Goal: Task Accomplishment & Management: Manage account settings

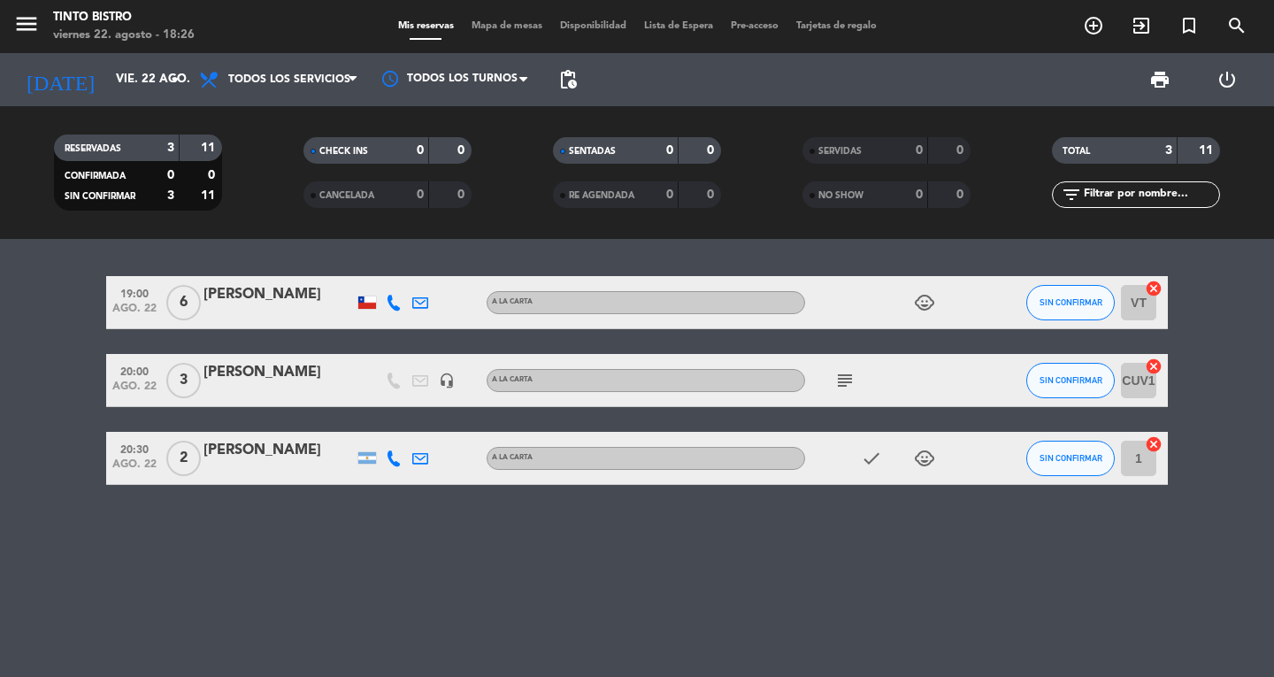
click at [931, 456] on icon "child_care" at bounding box center [924, 458] width 21 height 21
click at [237, 456] on div "[PERSON_NAME]" at bounding box center [278, 450] width 150 height 23
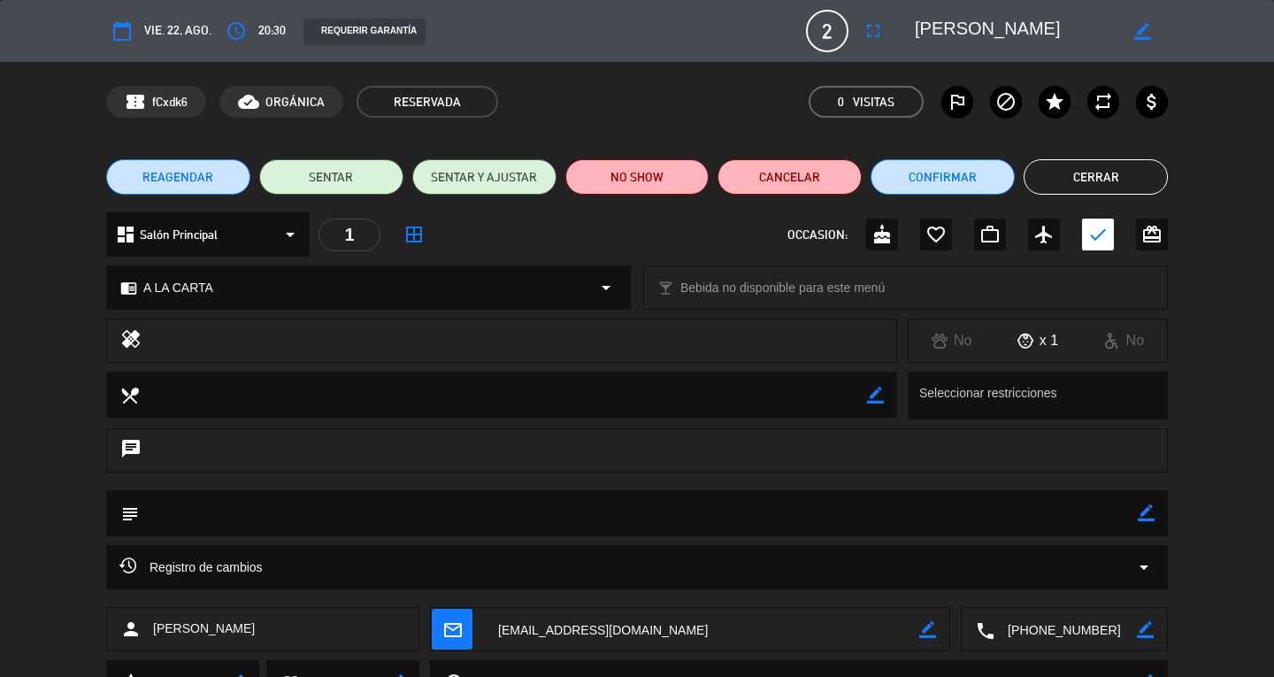
click at [1108, 171] on button "Cerrar" at bounding box center [1095, 176] width 144 height 35
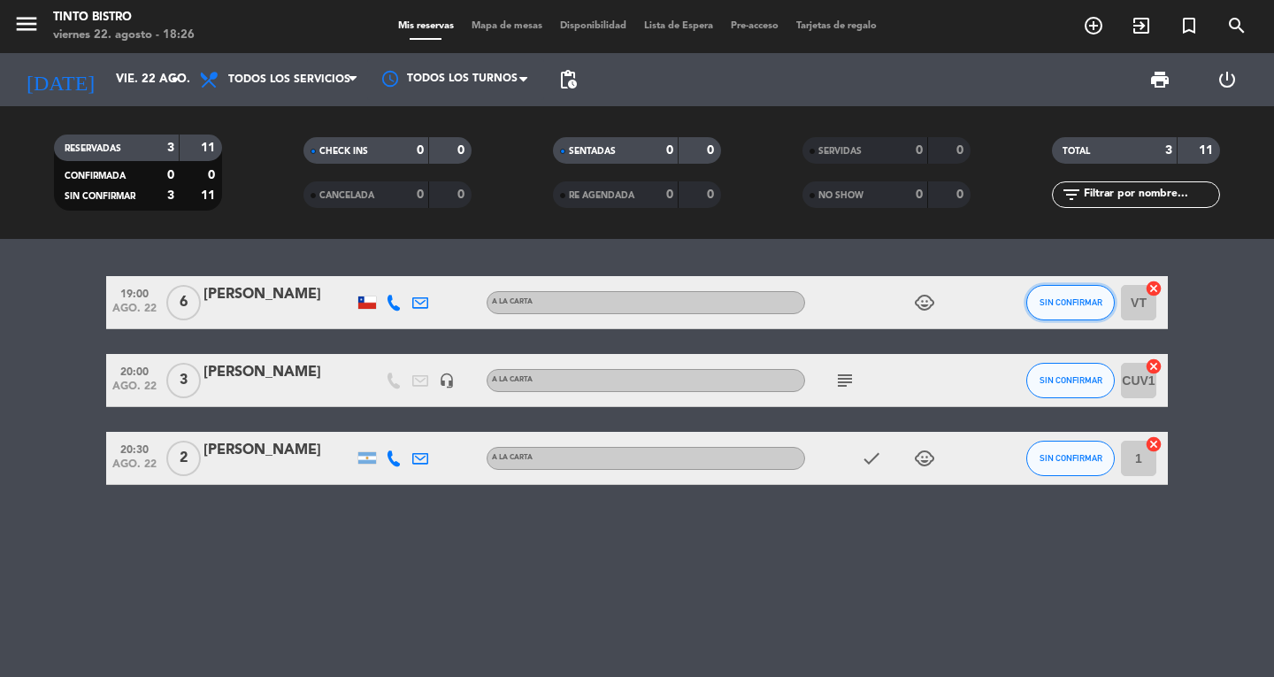
click at [1083, 296] on button "SIN CONFIRMAR" at bounding box center [1070, 302] width 88 height 35
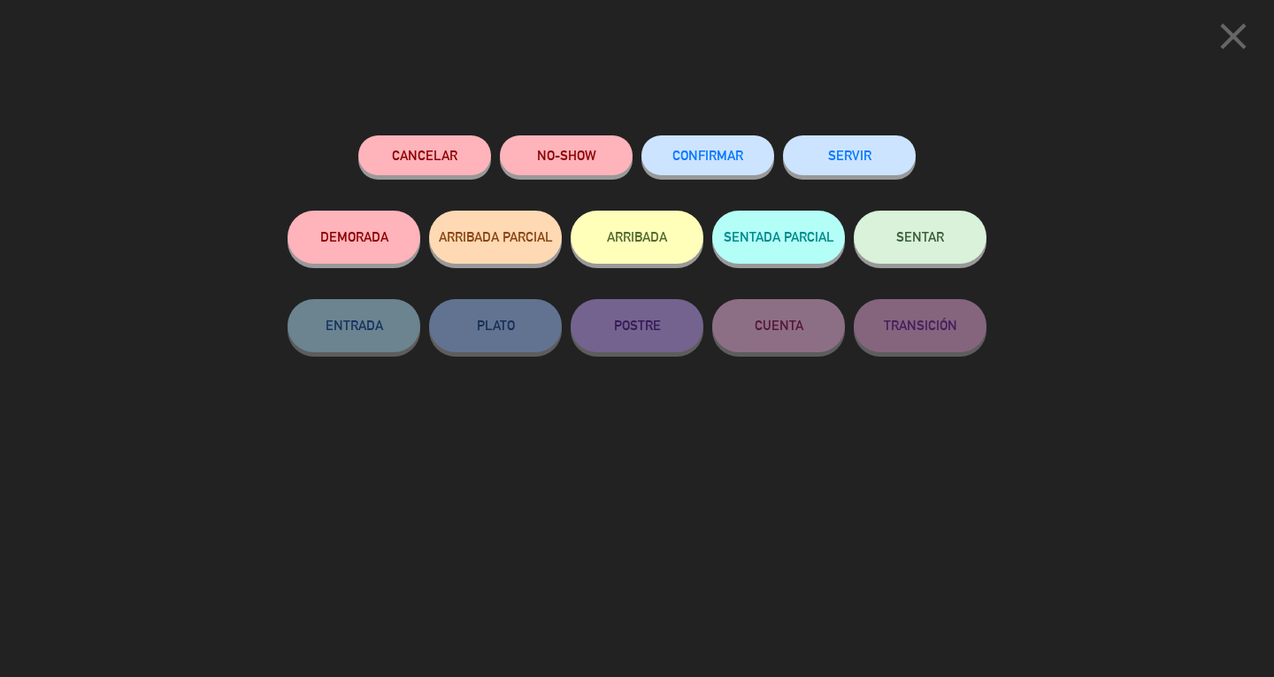
click at [721, 167] on button "CONFIRMAR" at bounding box center [707, 155] width 133 height 40
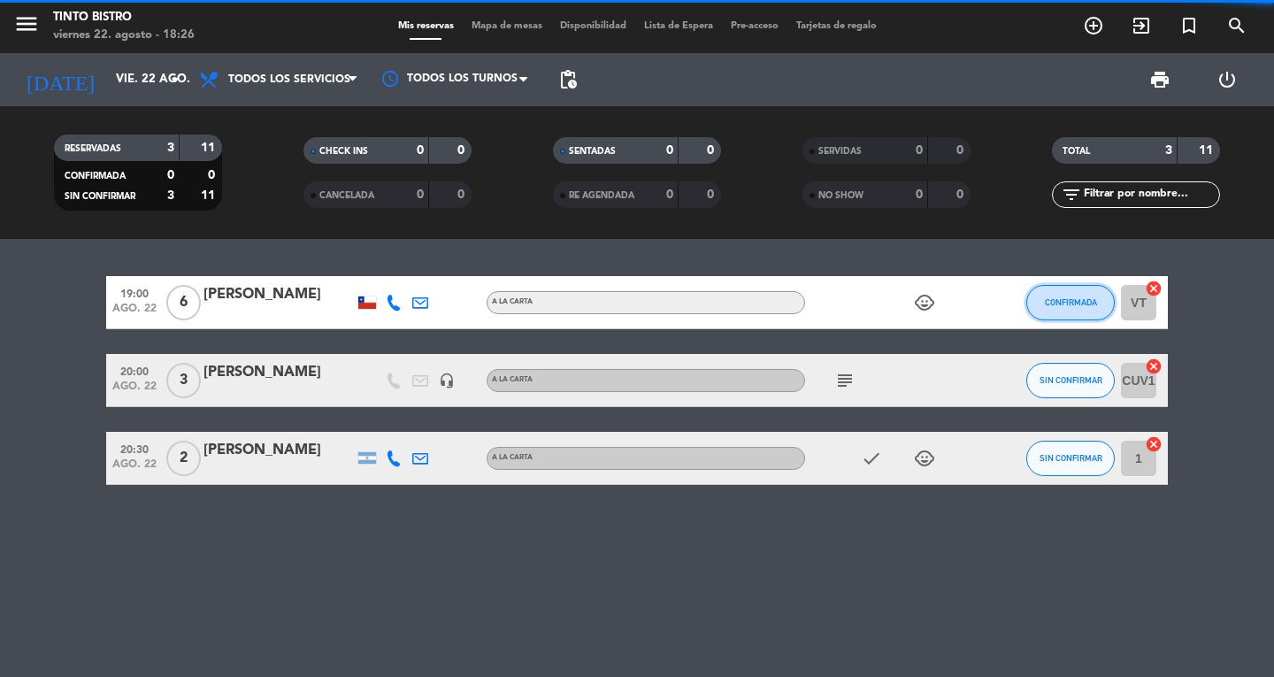
click at [1043, 305] on button "CONFIRMADA" at bounding box center [1070, 302] width 88 height 35
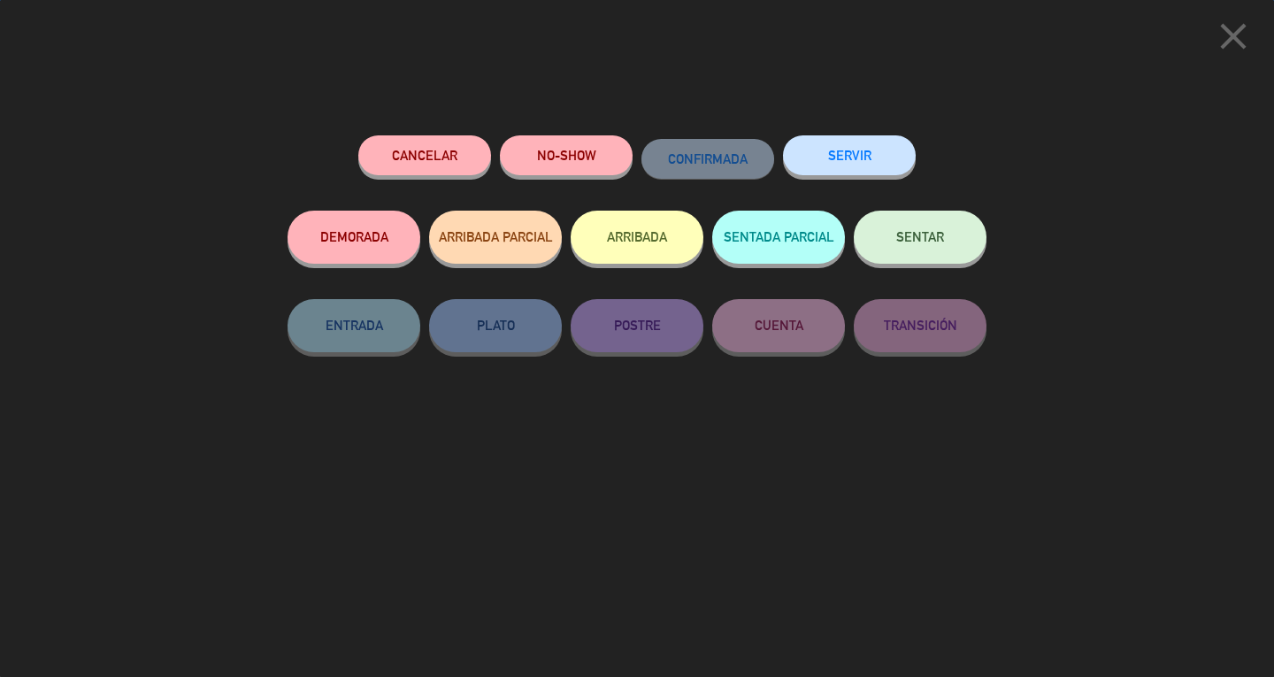
click at [1054, 349] on div "close Cancelar NO-SHOW CONFIRMADA SERVIR DEMORADA ARRIBADA PARCIAL ARRIBADA SEN…" at bounding box center [637, 338] width 1274 height 677
click at [1241, 37] on icon "close" at bounding box center [1233, 36] width 44 height 44
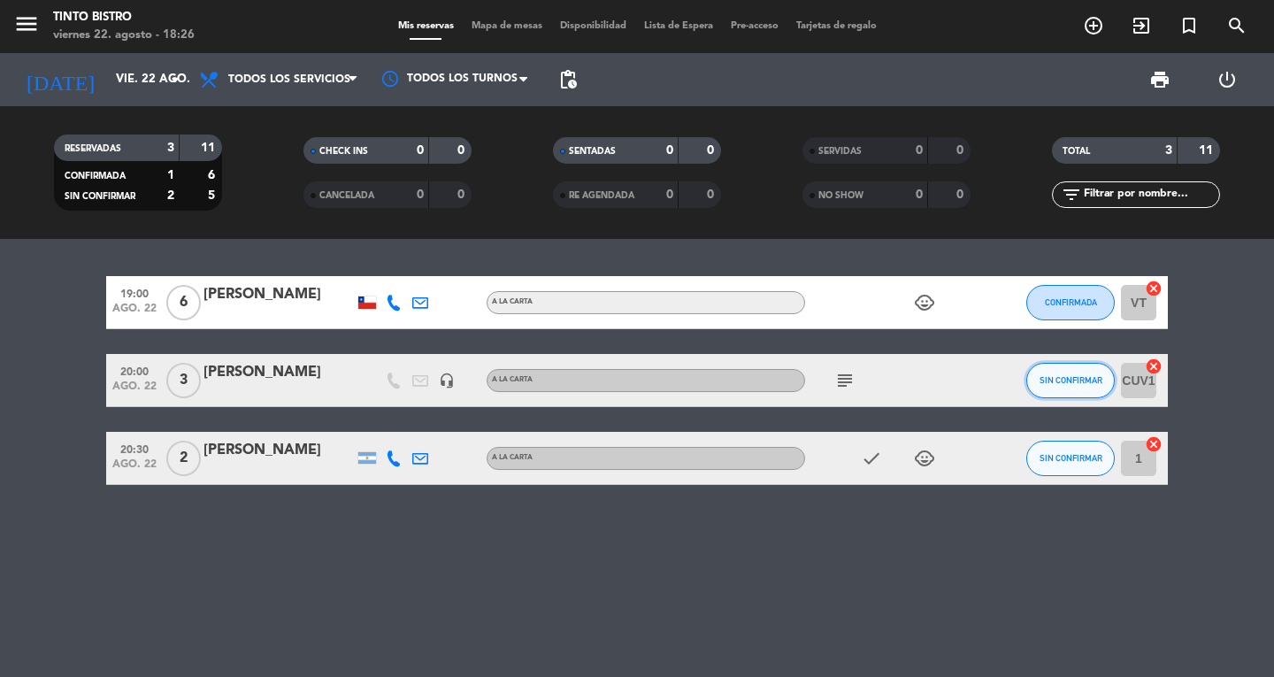
click at [1062, 375] on span "SIN CONFIRMAR" at bounding box center [1070, 380] width 63 height 10
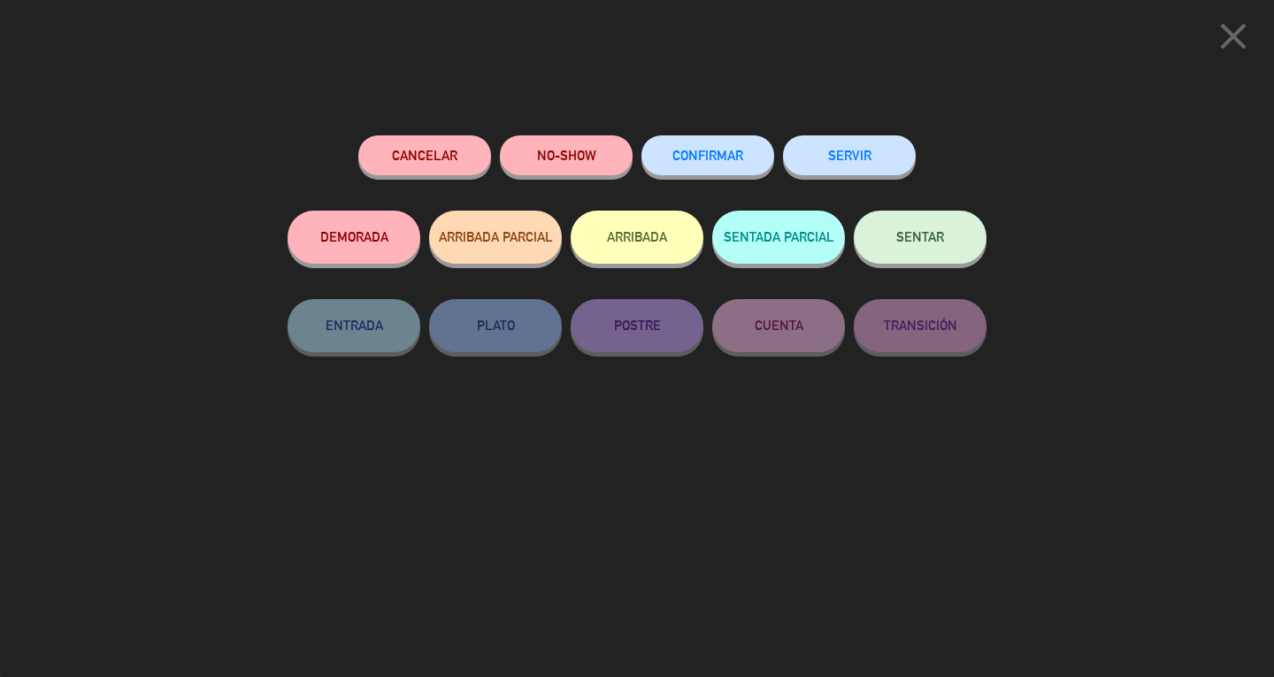
click at [670, 165] on button "CONFIRMAR" at bounding box center [707, 155] width 133 height 40
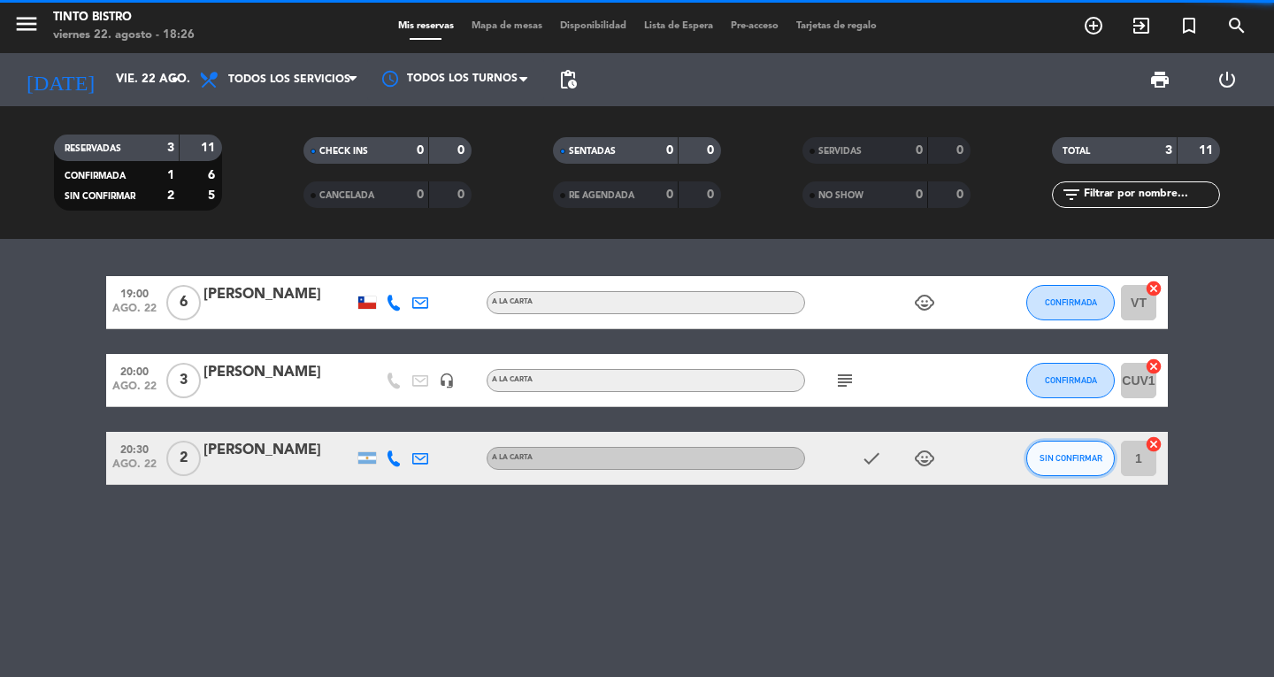
click at [1066, 462] on span "SIN CONFIRMAR" at bounding box center [1070, 458] width 63 height 10
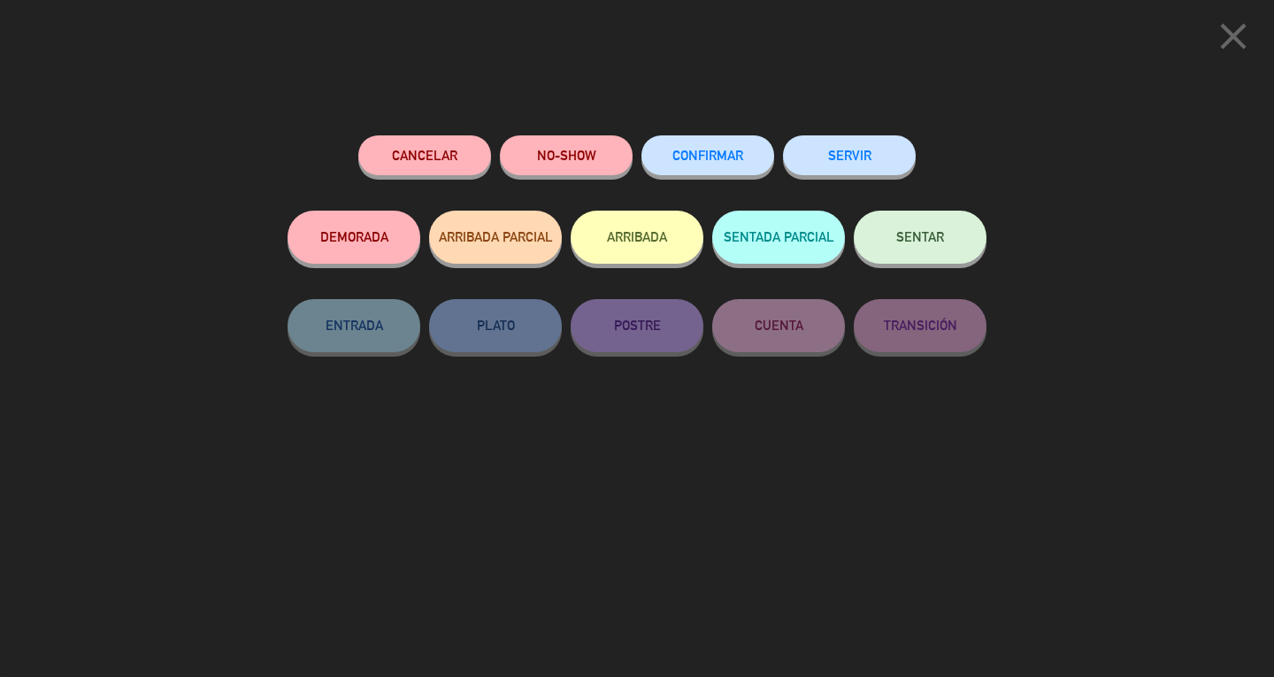
click at [689, 163] on button "CONFIRMAR" at bounding box center [707, 155] width 133 height 40
